Goal: Task Accomplishment & Management: Manage account settings

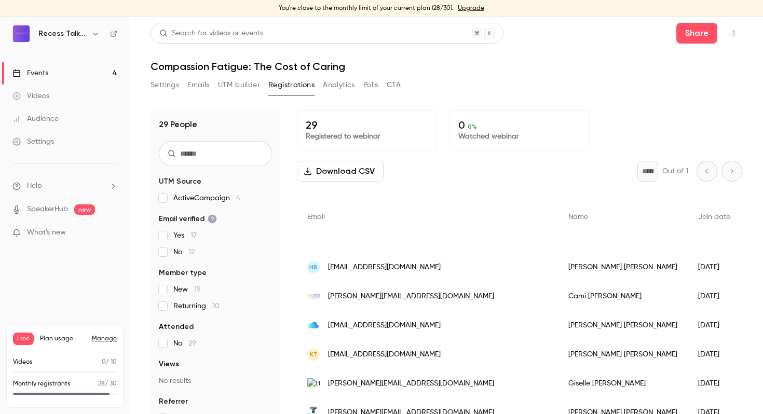
click at [305, 84] on button "Registrations" at bounding box center [291, 85] width 46 height 17
click at [471, 7] on link "Upgrade" at bounding box center [471, 8] width 26 height 8
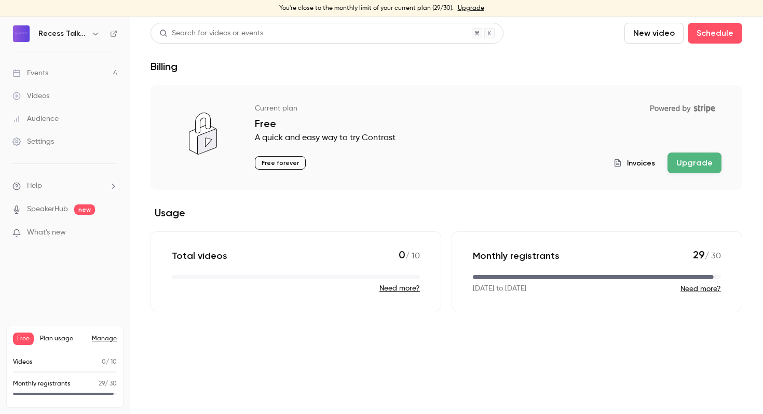
click at [687, 152] on div "Current plan Powered by Stripe Free A quick and easy way to try Contrast Free f…" at bounding box center [488, 137] width 467 height 74
click at [699, 168] on button "Upgrade" at bounding box center [695, 163] width 54 height 21
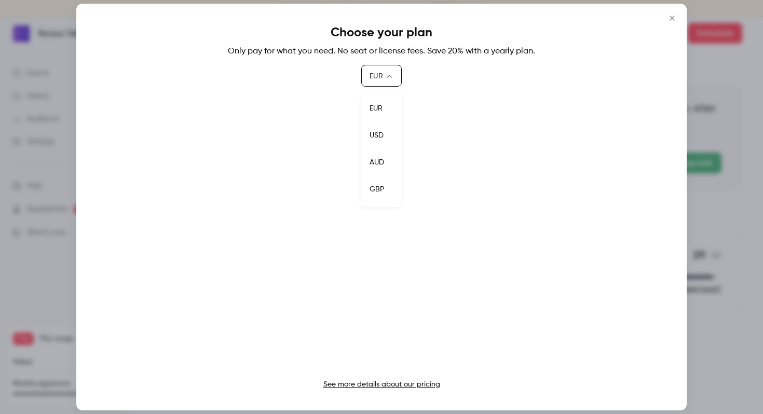
click at [388, 80] on body "You're close to the monthly limit of your current plan (29/30). Upgrade Recess …" at bounding box center [381, 216] width 763 height 398
click at [380, 130] on li "USD" at bounding box center [381, 135] width 40 height 27
type input "***"
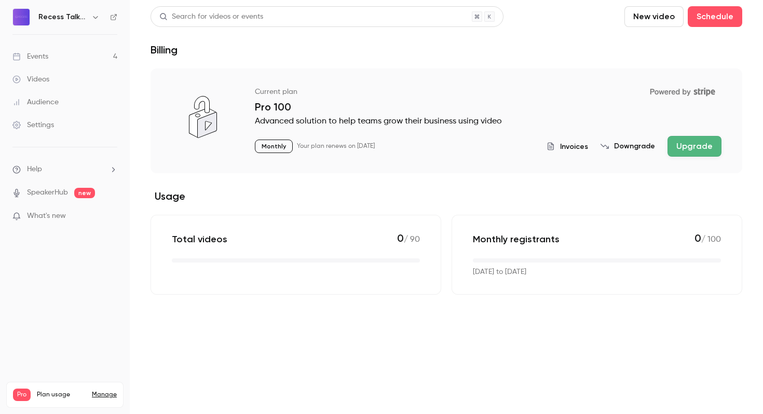
click at [46, 48] on link "Events 4" at bounding box center [65, 56] width 130 height 23
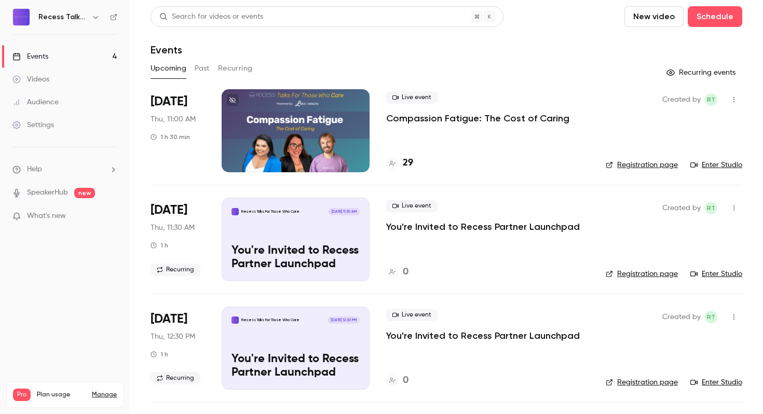
click at [438, 120] on p "Compassion Fatigue: The Cost of Caring" at bounding box center [477, 118] width 183 height 12
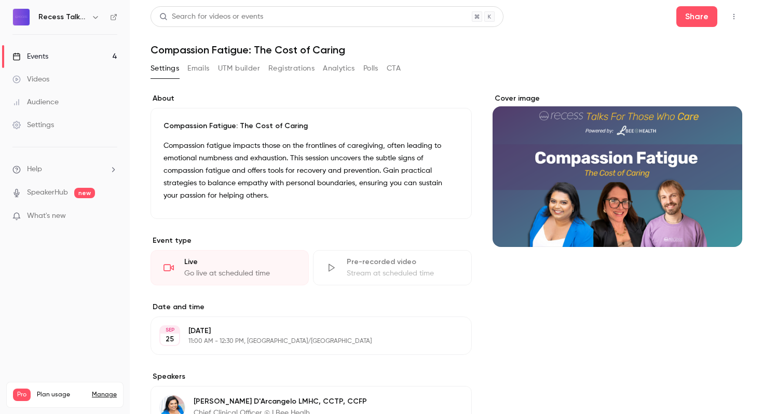
click at [293, 71] on button "Registrations" at bounding box center [291, 68] width 46 height 17
